Goal: Transaction & Acquisition: Purchase product/service

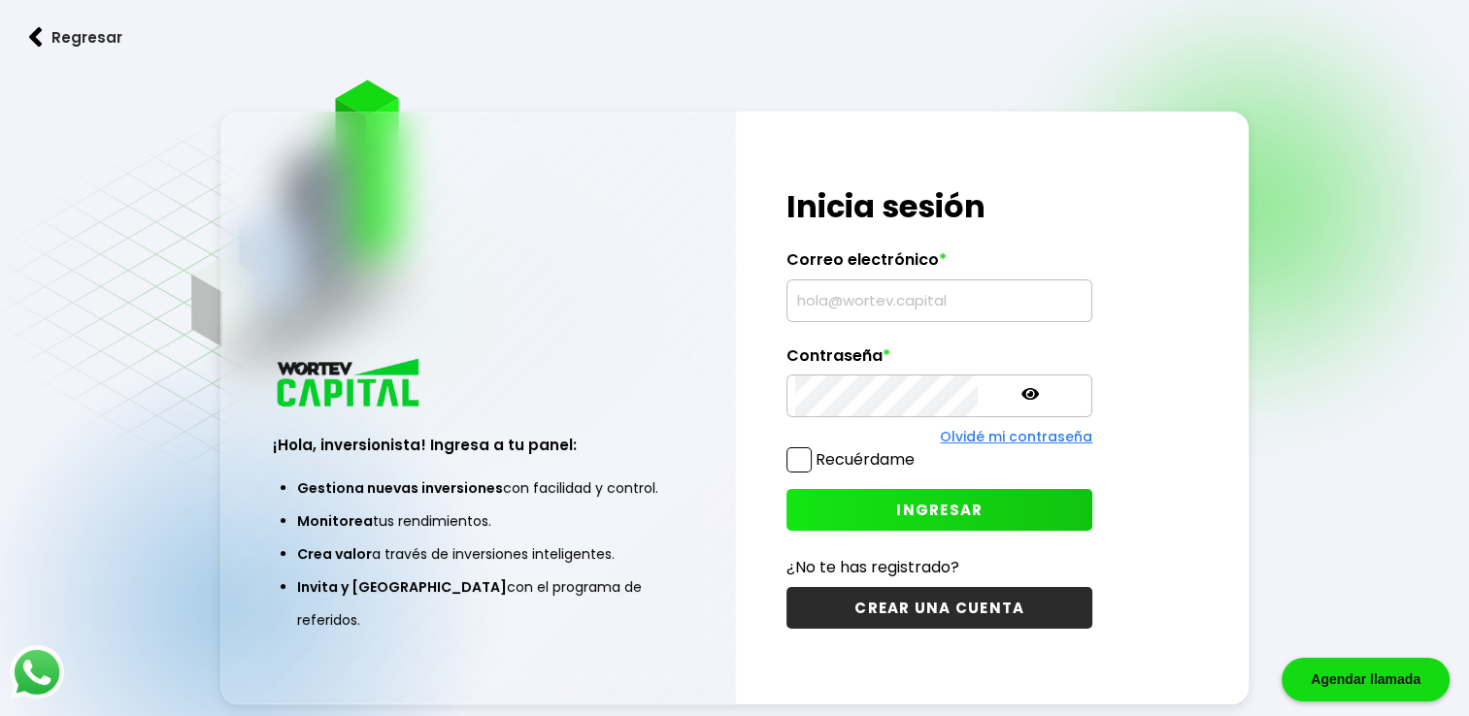
click at [889, 308] on input "text" at bounding box center [939, 301] width 288 height 41
type input "[PERSON_NAME][EMAIL_ADDRESS][DOMAIN_NAME]"
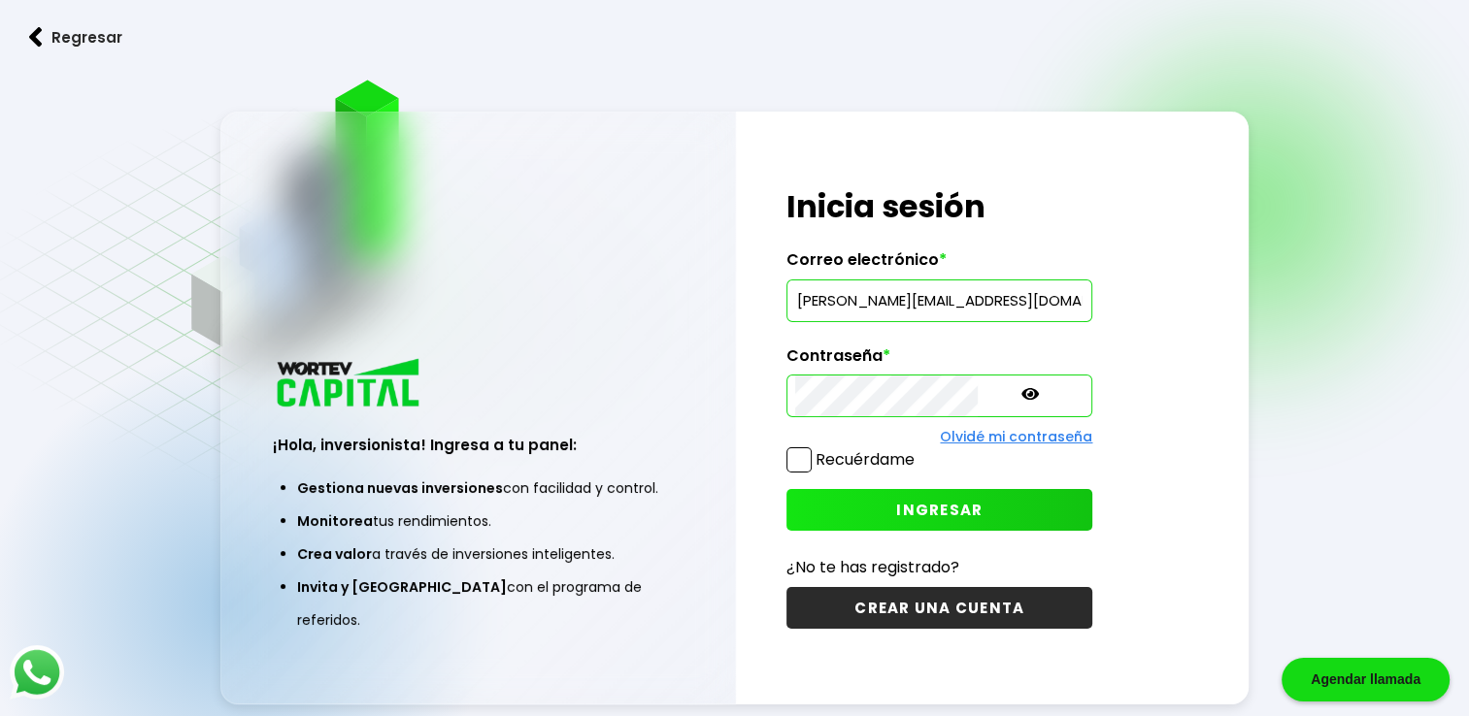
click at [896, 507] on span "INGRESAR" at bounding box center [939, 510] width 86 height 20
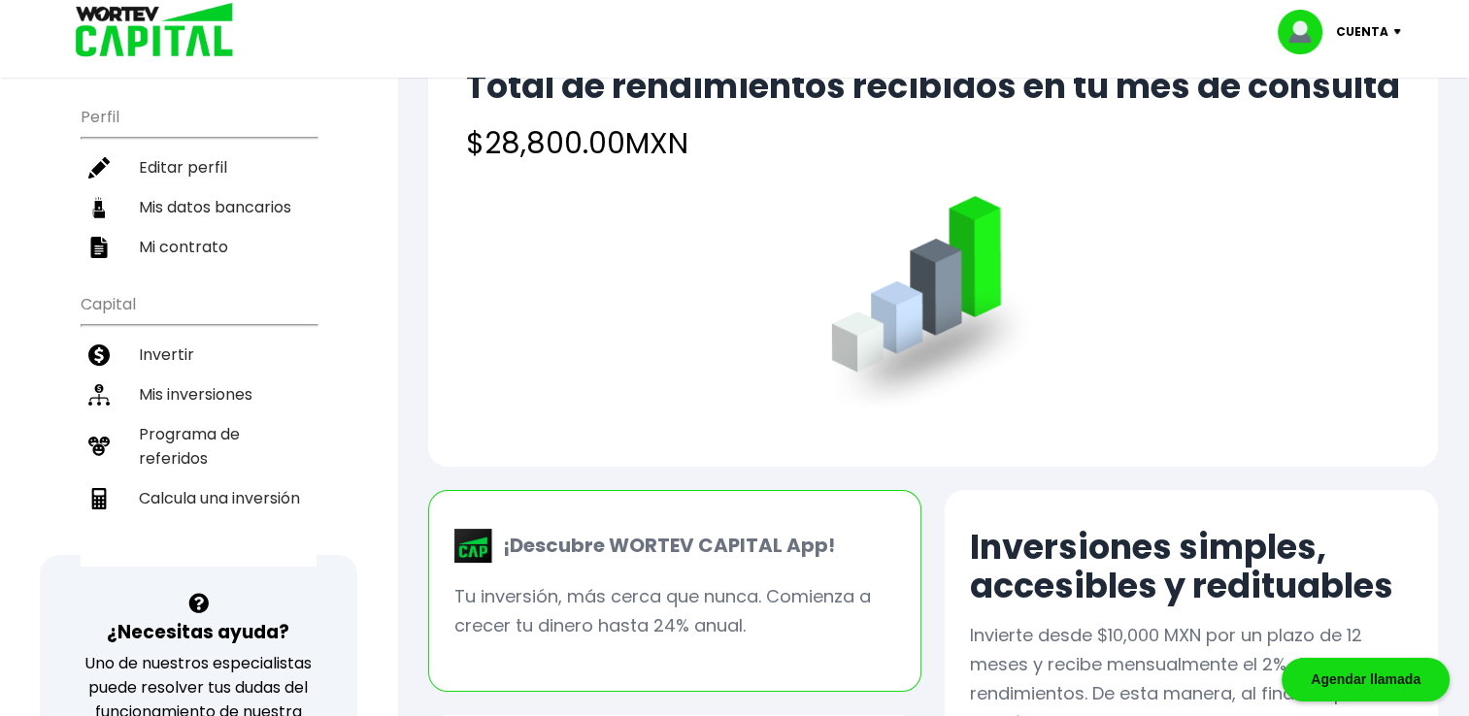
scroll to position [194, 0]
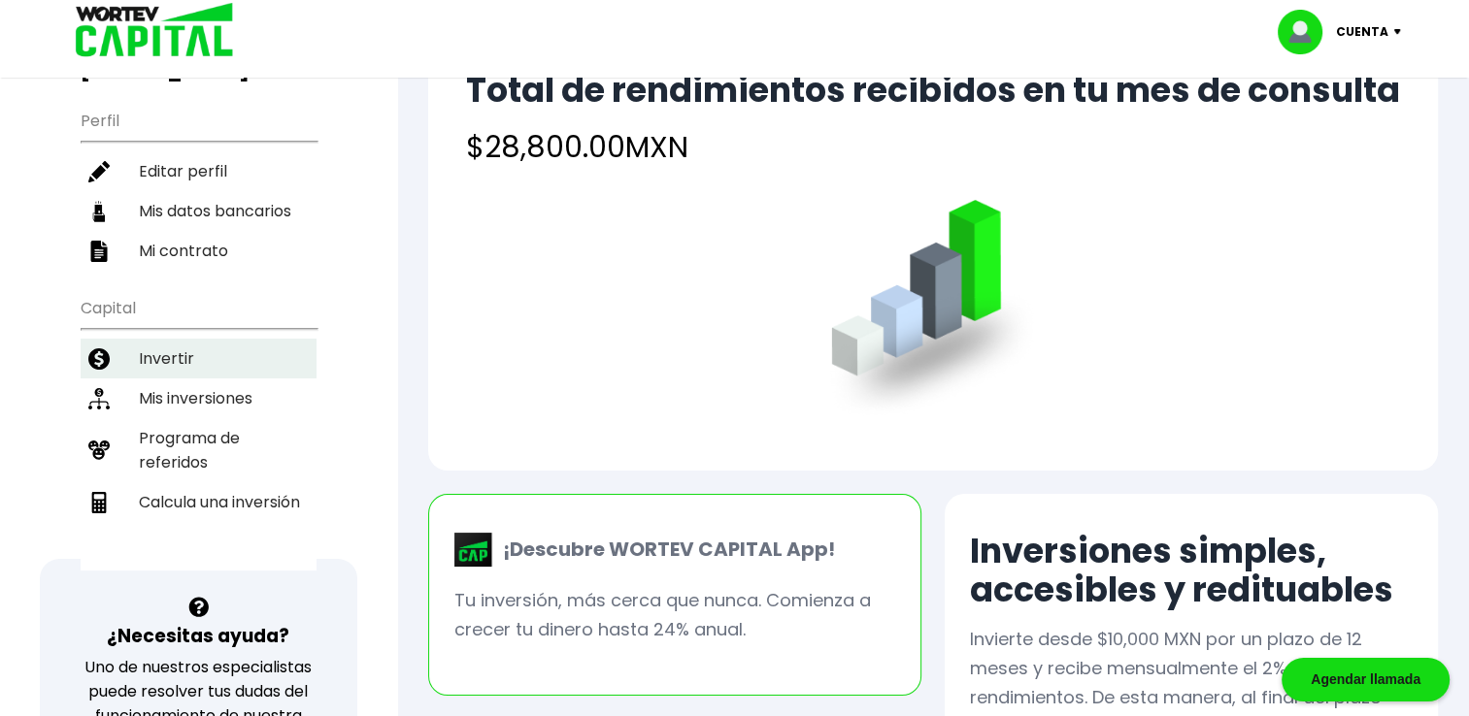
click at [169, 354] on li "Invertir" at bounding box center [199, 359] width 236 height 40
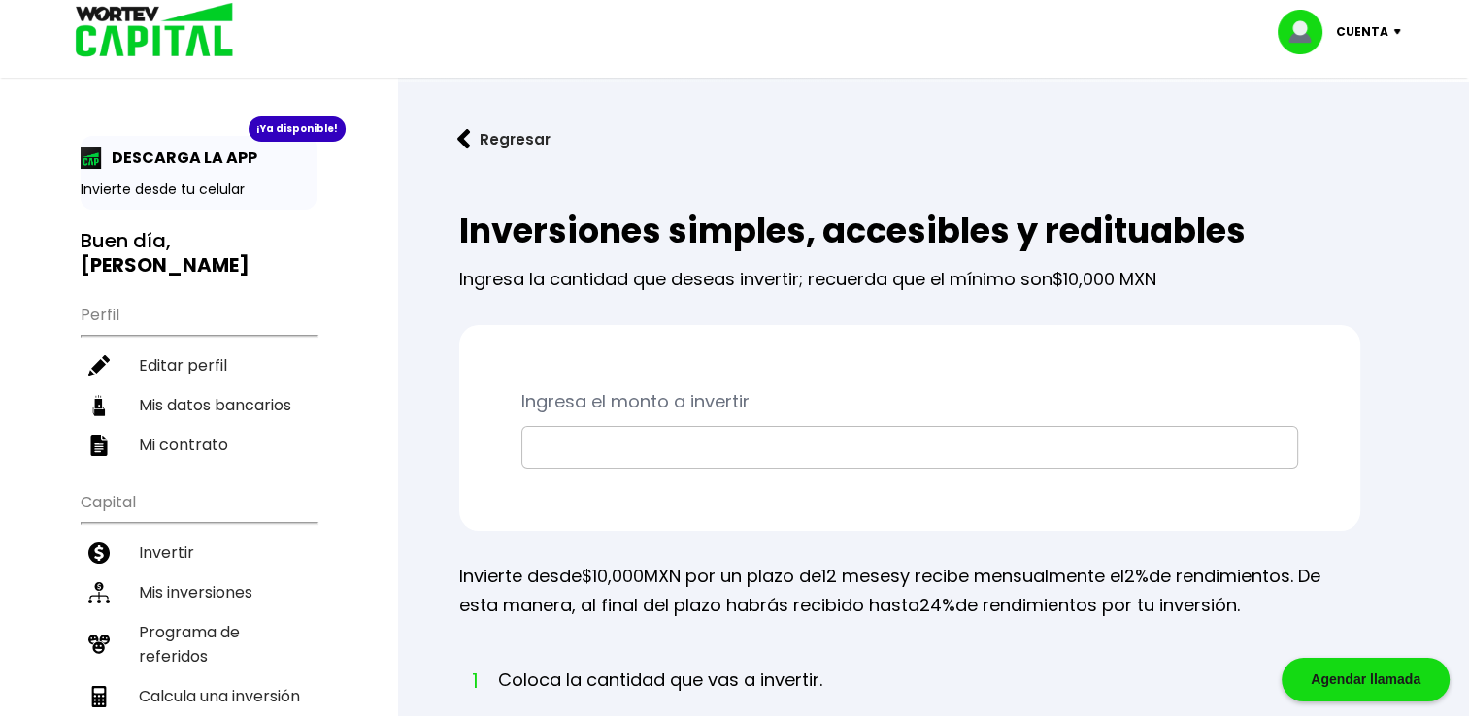
click at [584, 445] on input "text" at bounding box center [909, 447] width 759 height 41
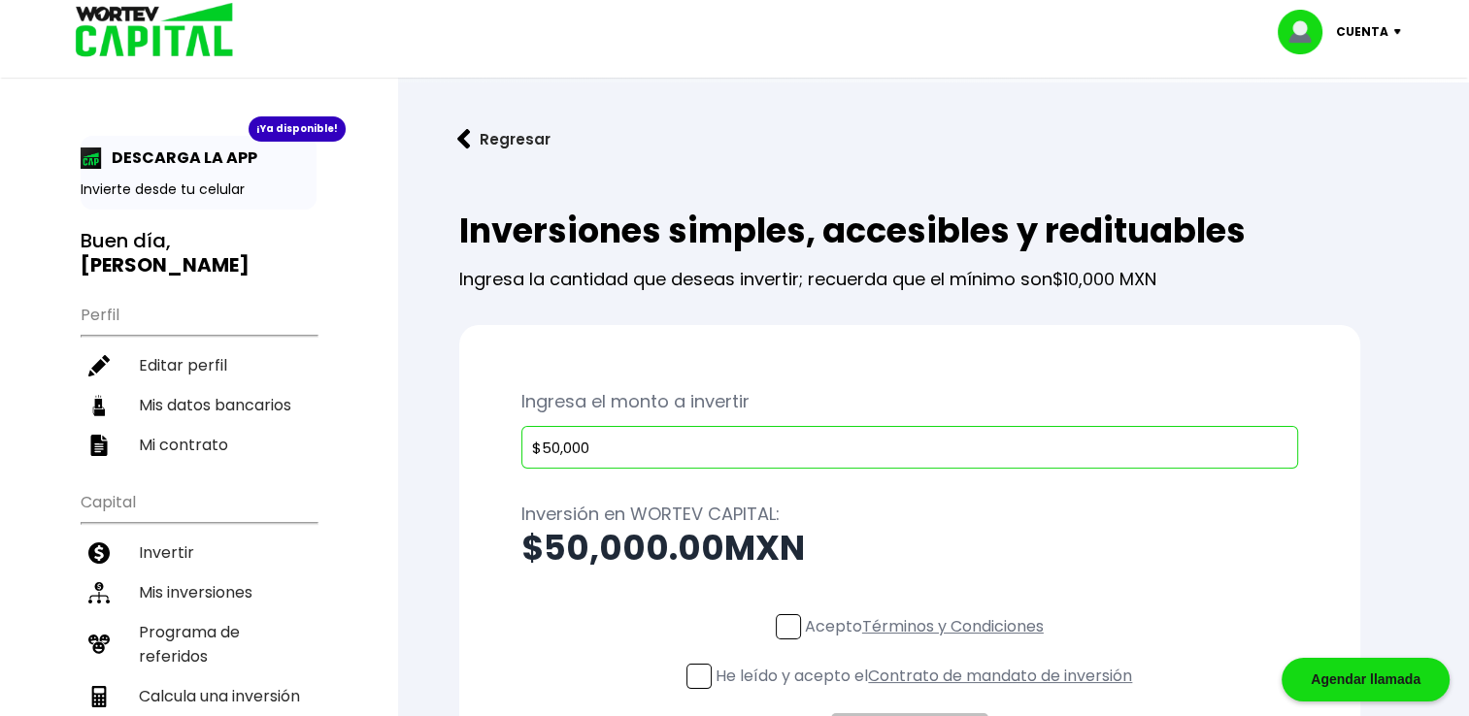
type input "$50,000"
click at [960, 542] on h2 "$50,000.00 MXN" at bounding box center [909, 548] width 777 height 39
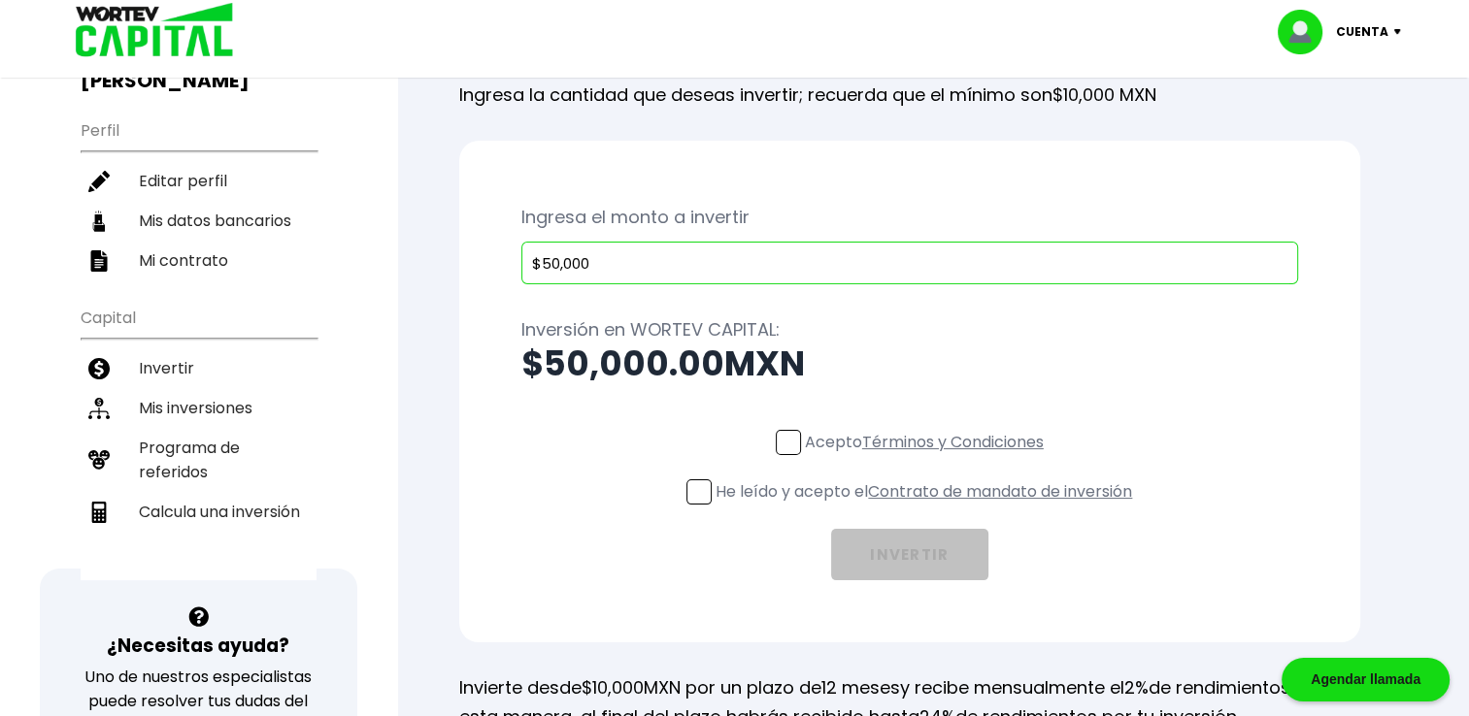
scroll to position [194, 0]
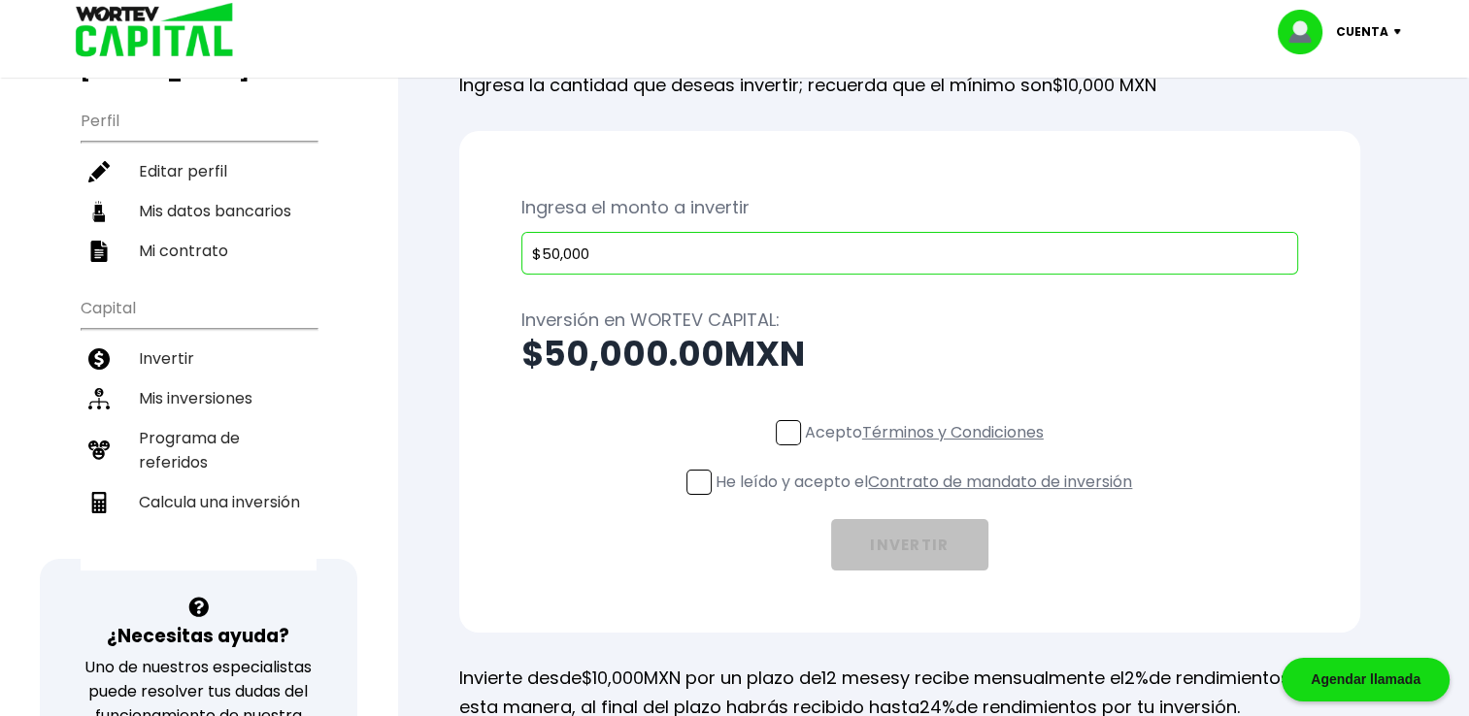
click at [784, 433] on span at bounding box center [788, 432] width 25 height 25
click at [928, 448] on input "Acepto Términos y Condiciones" at bounding box center [928, 448] width 0 height 0
click at [691, 484] on span at bounding box center [698, 482] width 25 height 25
click at [928, 497] on input "He leído y acepto el Contrato de mandato de inversión" at bounding box center [928, 497] width 0 height 0
click at [928, 546] on button "INVERTIR" at bounding box center [909, 544] width 157 height 51
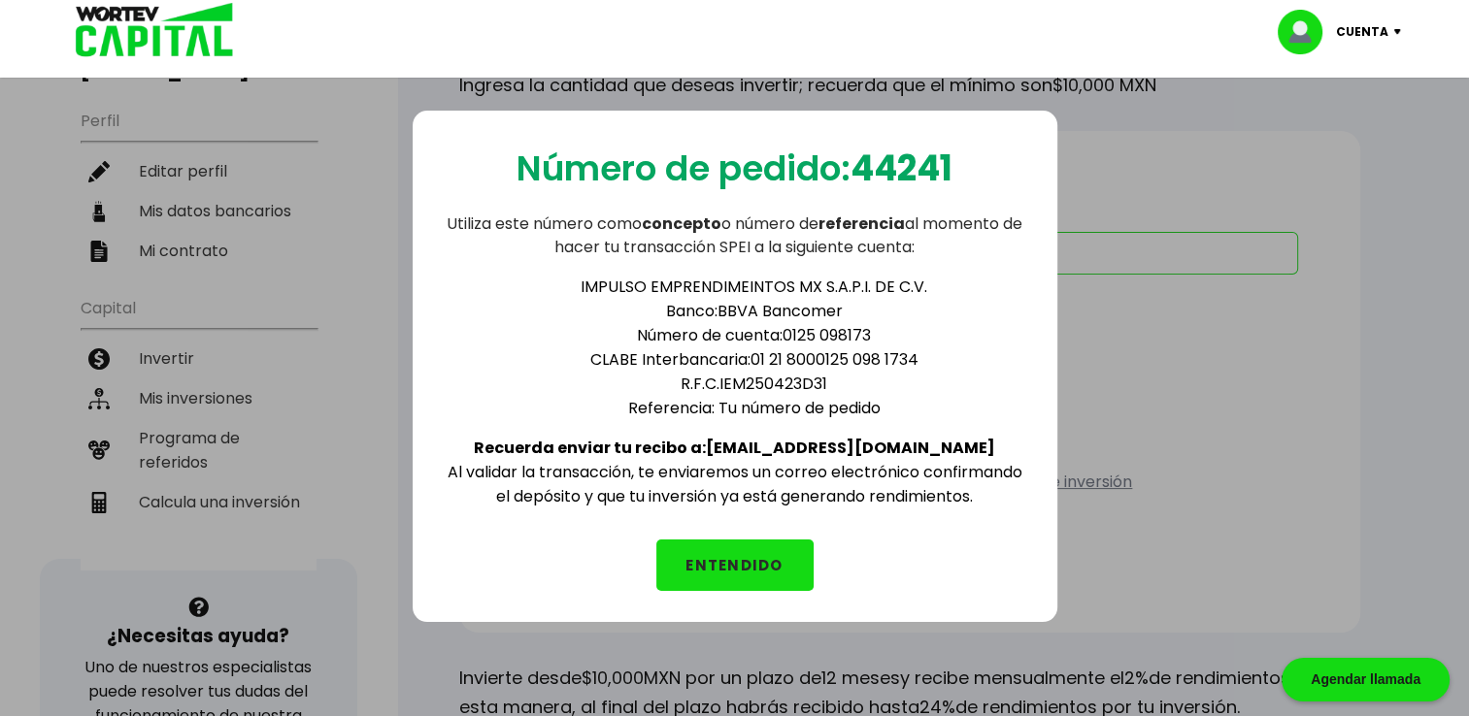
click at [735, 562] on button "ENTENDIDO" at bounding box center [734, 565] width 157 height 51
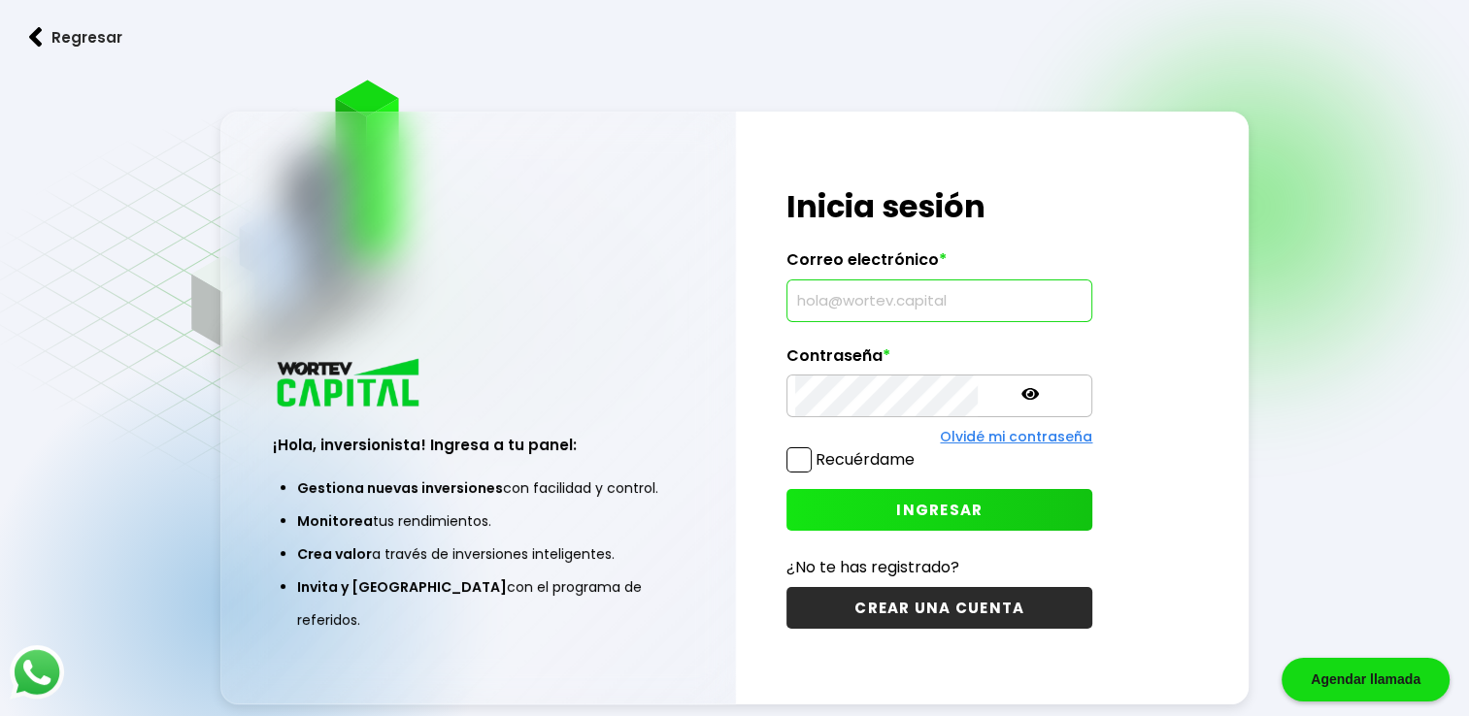
click at [881, 302] on input "text" at bounding box center [939, 301] width 288 height 41
type input "[PERSON_NAME][EMAIL_ADDRESS][DOMAIN_NAME]"
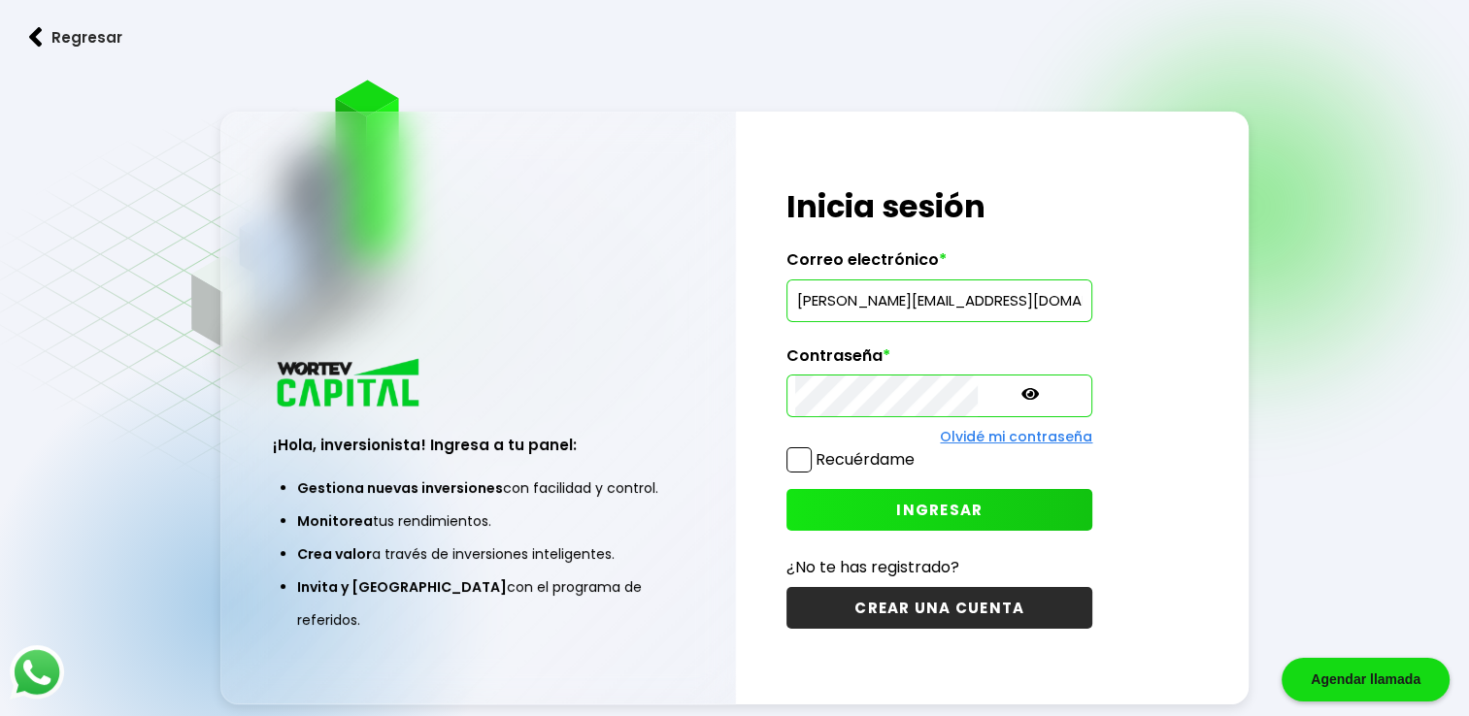
click at [909, 514] on span "INGRESAR" at bounding box center [939, 510] width 86 height 20
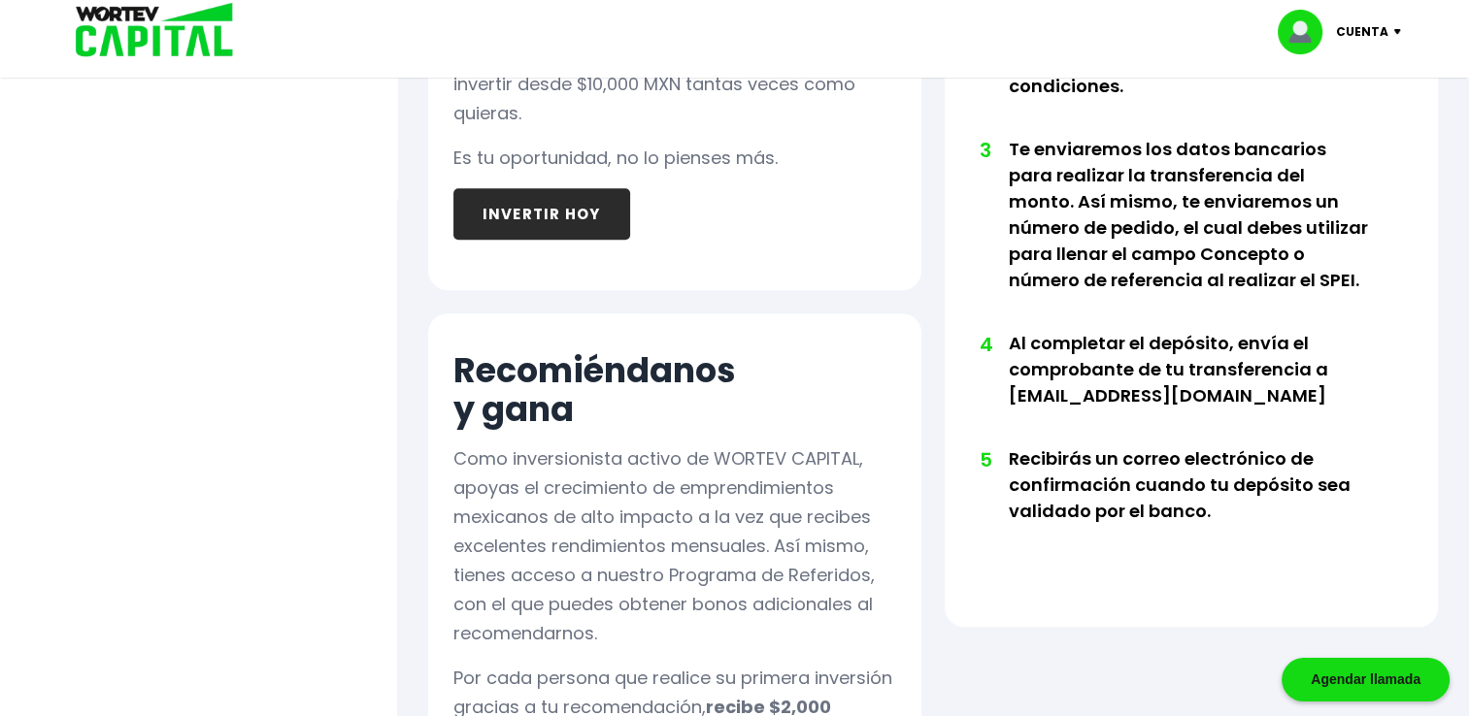
scroll to position [982, 0]
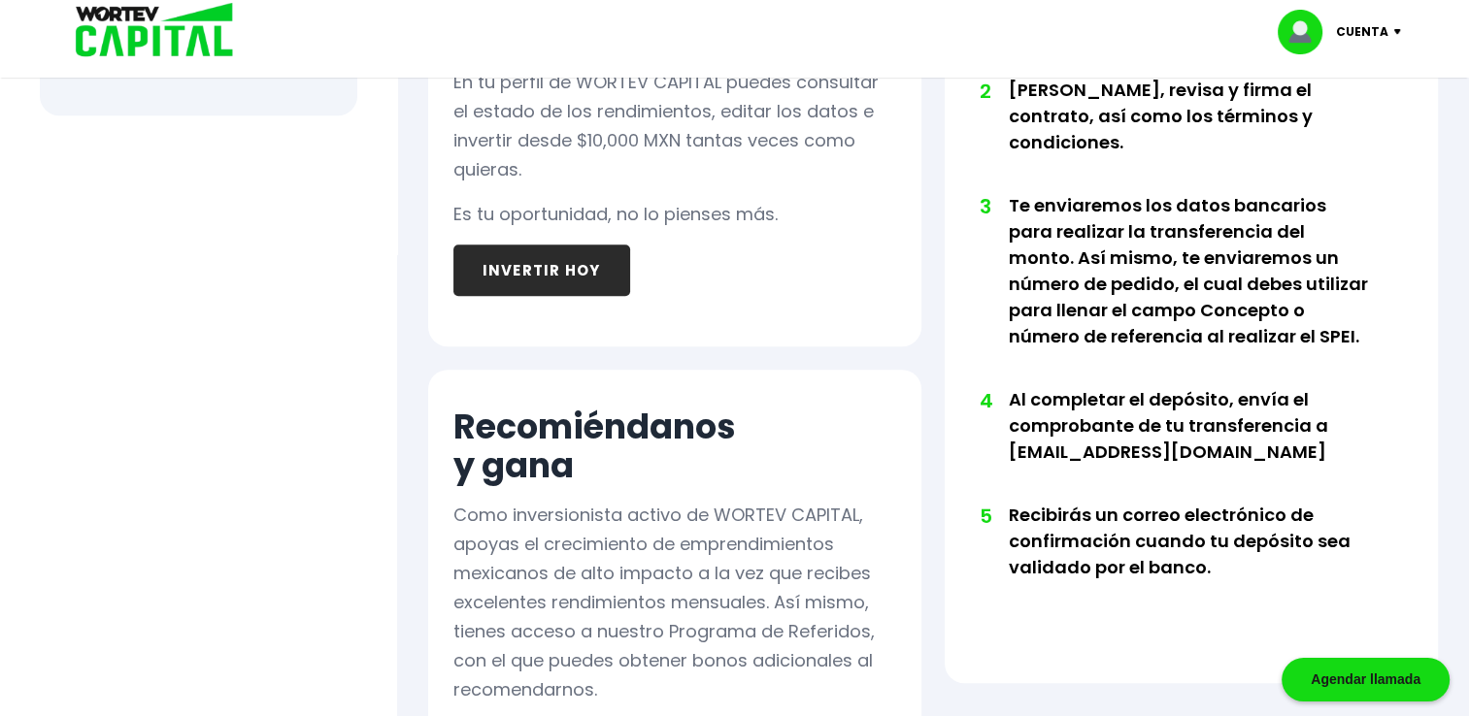
click at [1384, 27] on p "Cuenta" at bounding box center [1362, 31] width 52 height 29
click at [1360, 130] on li "Cerrar sesión" at bounding box center [1341, 130] width 155 height 40
